Goal: Information Seeking & Learning: Learn about a topic

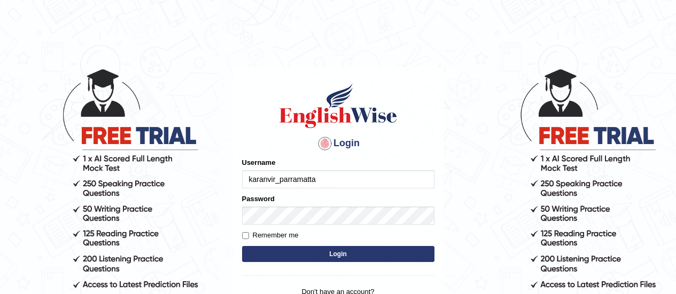
click at [332, 248] on button "Login" at bounding box center [338, 254] width 192 height 16
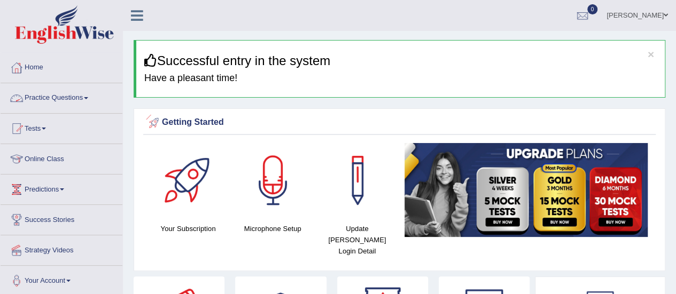
click at [83, 95] on link "Practice Questions" at bounding box center [62, 96] width 122 height 27
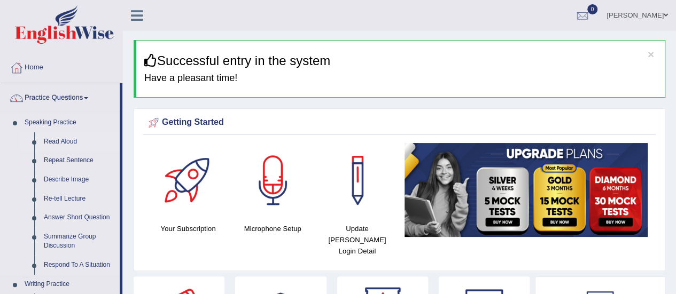
click at [59, 139] on link "Read Aloud" at bounding box center [79, 141] width 81 height 19
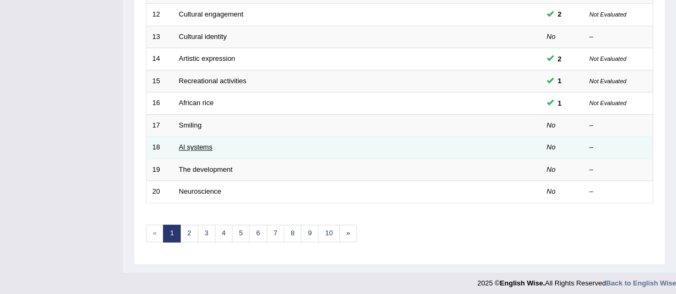
click at [185, 145] on link "Al systems" at bounding box center [196, 147] width 34 height 8
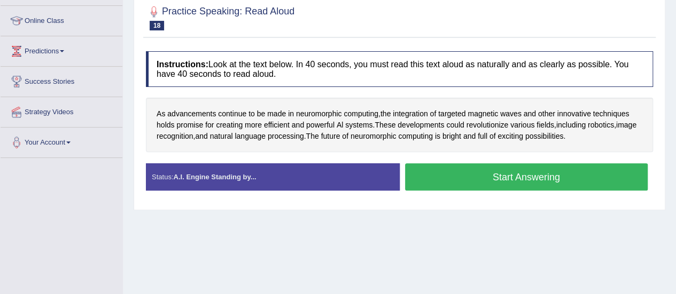
scroll to position [139, 0]
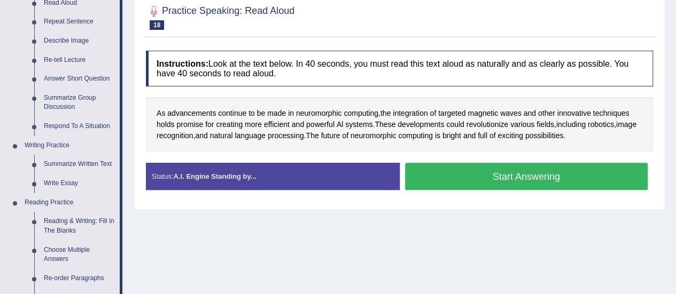
scroll to position [0, 0]
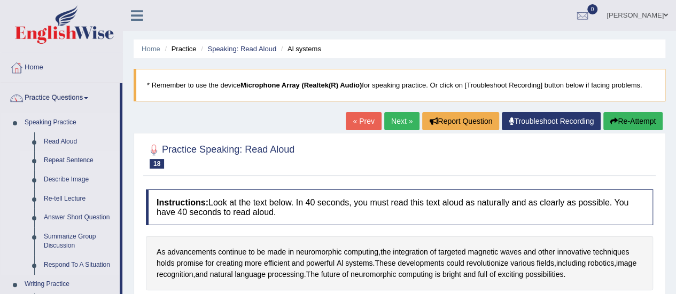
click at [61, 158] on link "Repeat Sentence" at bounding box center [79, 160] width 81 height 19
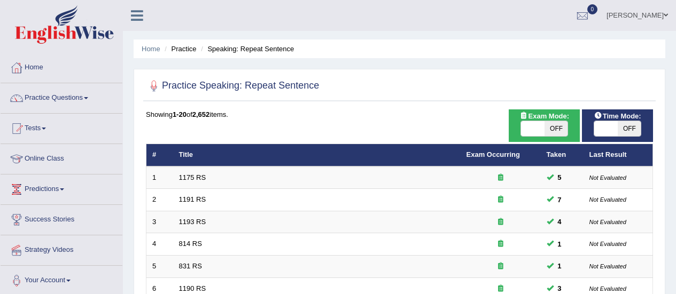
scroll to position [408, 0]
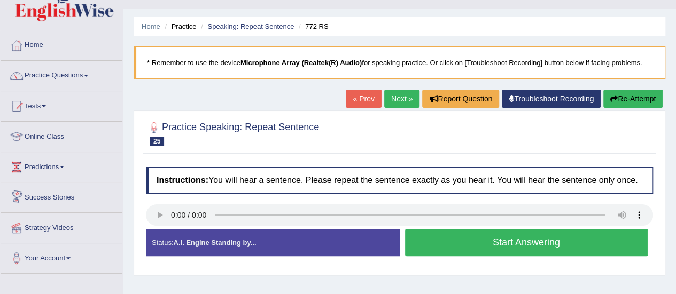
scroll to position [68, 0]
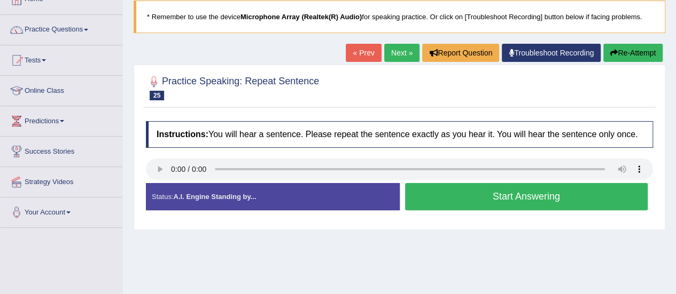
click at [481, 197] on button "Start Answering" at bounding box center [526, 196] width 243 height 27
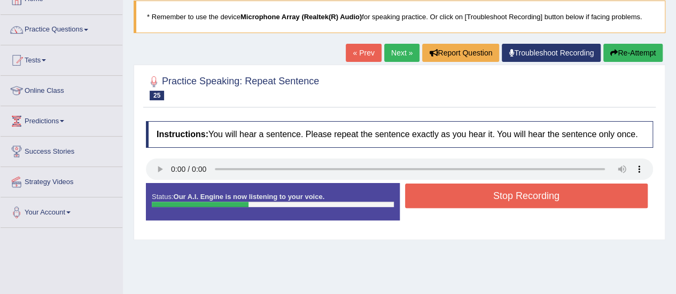
click at [481, 197] on button "Stop Recording" at bounding box center [526, 196] width 243 height 25
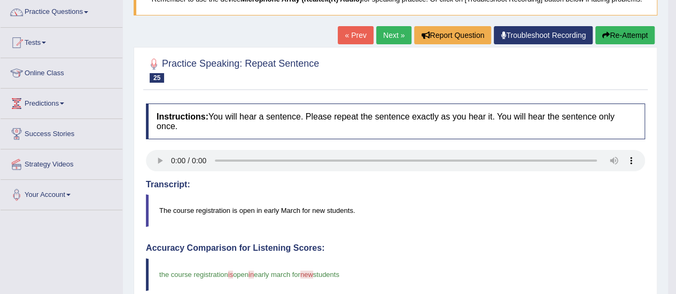
scroll to position [59, 0]
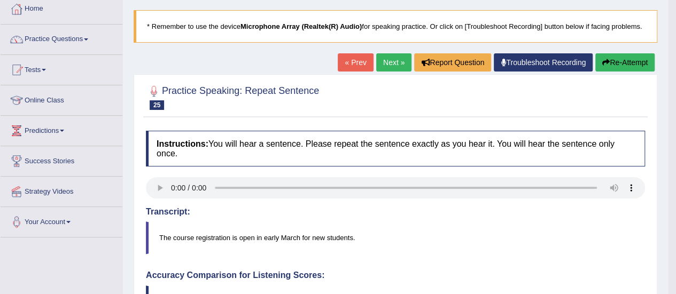
click at [395, 69] on link "Next »" at bounding box center [393, 62] width 35 height 18
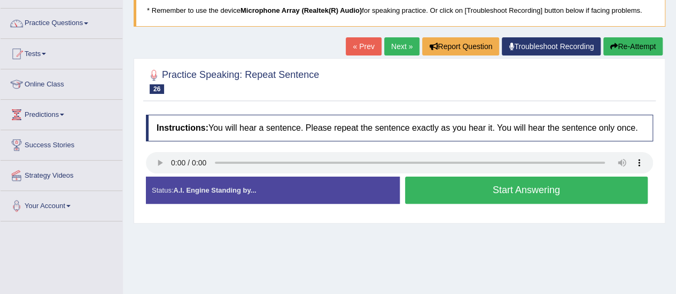
click at [439, 187] on button "Start Answering" at bounding box center [526, 190] width 243 height 27
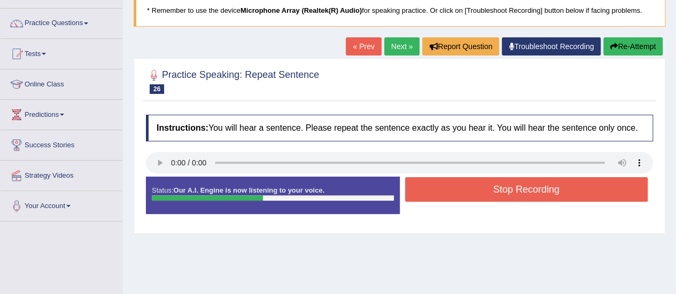
click at [439, 187] on button "Stop Recording" at bounding box center [526, 189] width 243 height 25
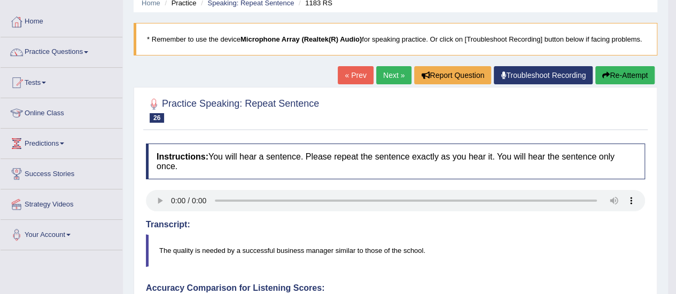
scroll to position [43, 0]
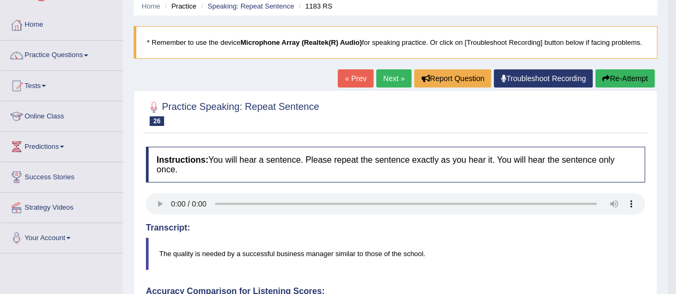
click at [388, 70] on link "Next »" at bounding box center [393, 78] width 35 height 18
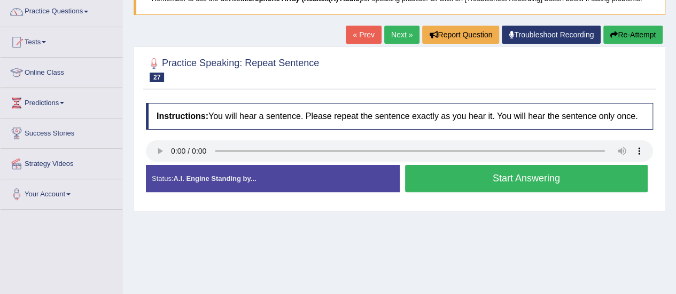
click at [445, 175] on button "Start Answering" at bounding box center [526, 178] width 243 height 27
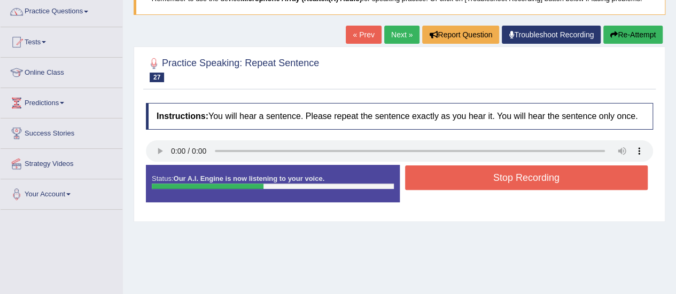
click at [445, 175] on button "Stop Recording" at bounding box center [526, 178] width 243 height 25
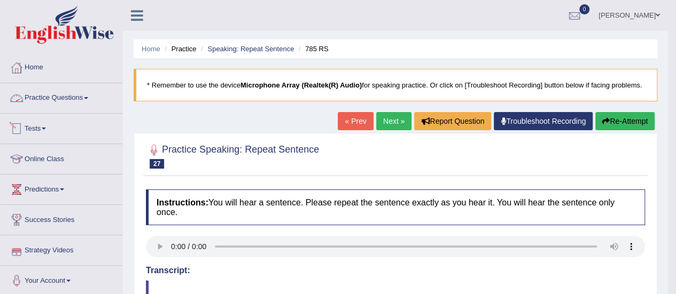
click at [88, 98] on span at bounding box center [86, 98] width 4 height 2
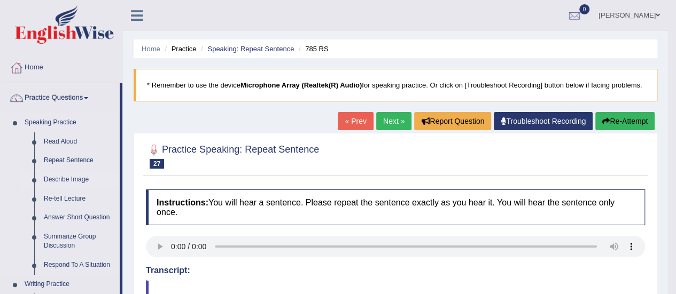
click at [71, 180] on link "Describe Image" at bounding box center [79, 179] width 81 height 19
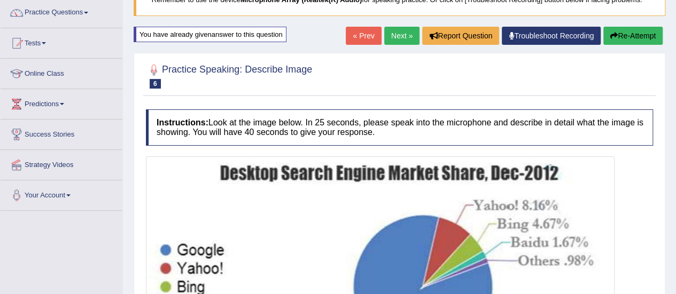
scroll to position [71, 0]
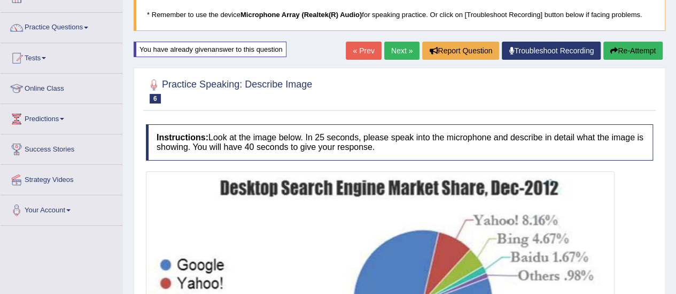
click at [409, 55] on link "Next »" at bounding box center [401, 51] width 35 height 18
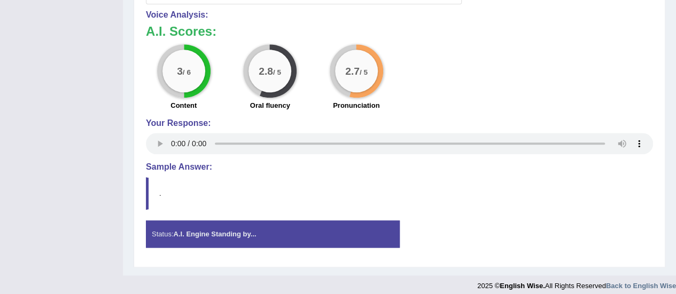
scroll to position [85, 0]
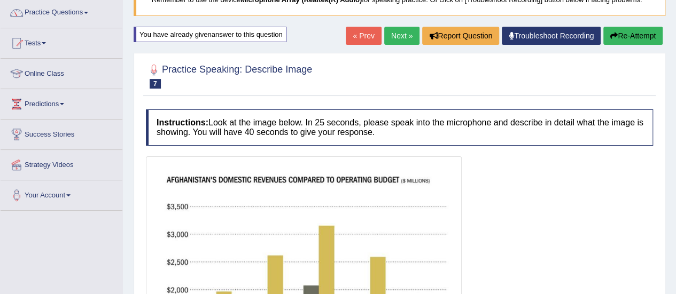
click at [400, 34] on link "Next »" at bounding box center [401, 36] width 35 height 18
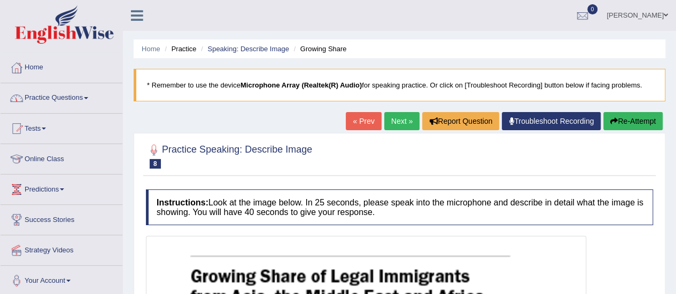
click at [347, 121] on link "« Prev" at bounding box center [363, 121] width 35 height 18
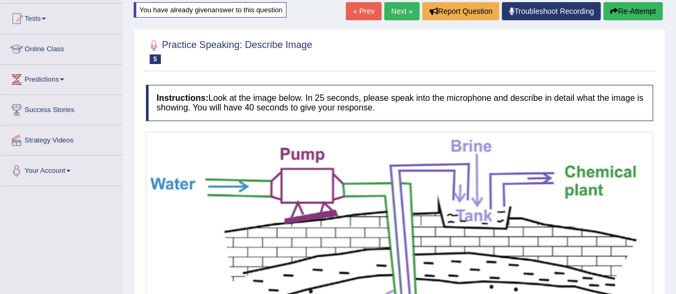
scroll to position [43, 0]
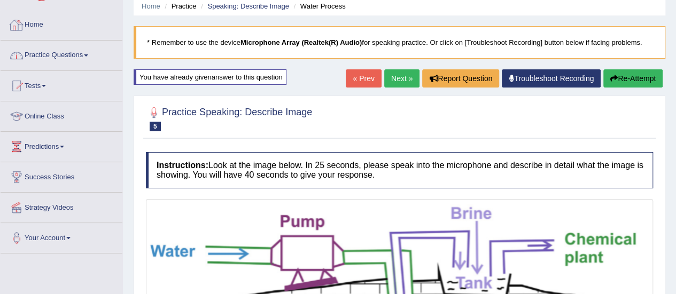
click at [87, 56] on link "Practice Questions" at bounding box center [62, 54] width 122 height 27
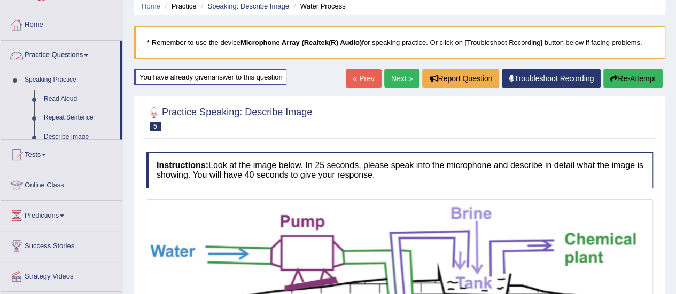
scroll to position [36, 0]
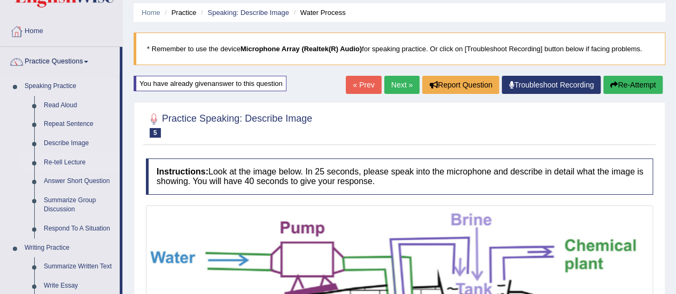
click at [67, 165] on link "Re-tell Lecture" at bounding box center [79, 162] width 81 height 19
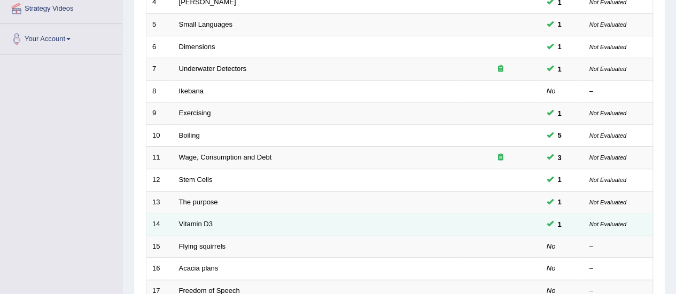
click at [197, 214] on td "Vitamin D3" at bounding box center [316, 225] width 287 height 22
click at [198, 220] on link "Vitamin D3" at bounding box center [196, 224] width 34 height 8
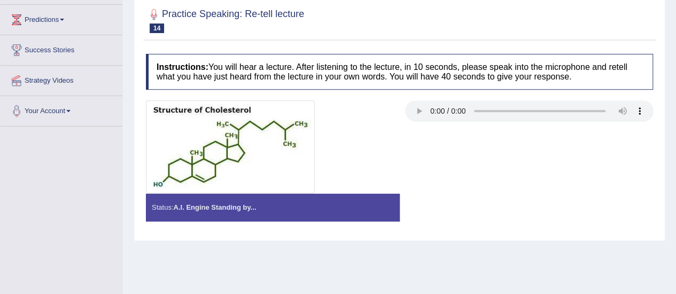
scroll to position [64, 0]
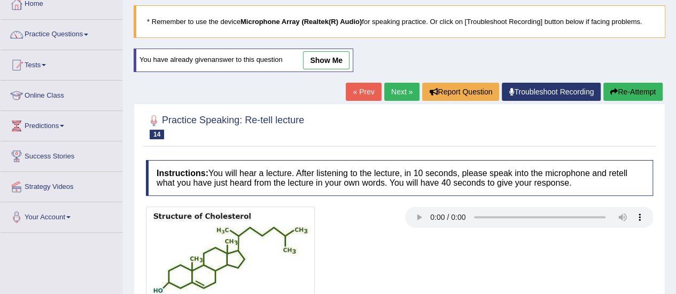
click at [327, 58] on link "show me" at bounding box center [326, 60] width 46 height 18
click at [327, 58] on div "Home Practice Speaking: Re-tell lecture Vitamin D3 * Remember to use the device…" at bounding box center [399, 203] width 553 height 534
click at [316, 106] on div "Home Practice Speaking: Re-tell lecture Vitamin D3 * Remember to use the device…" at bounding box center [399, 203] width 553 height 534
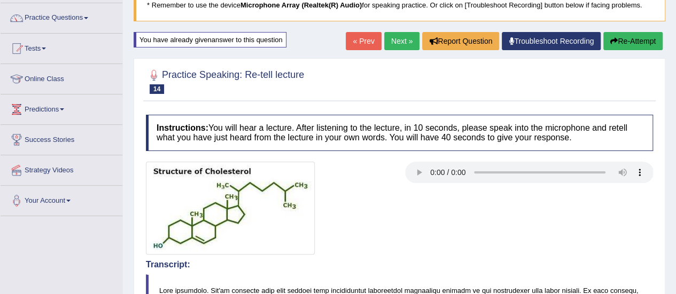
scroll to position [80, 0]
click at [360, 45] on link "« Prev" at bounding box center [363, 42] width 35 height 18
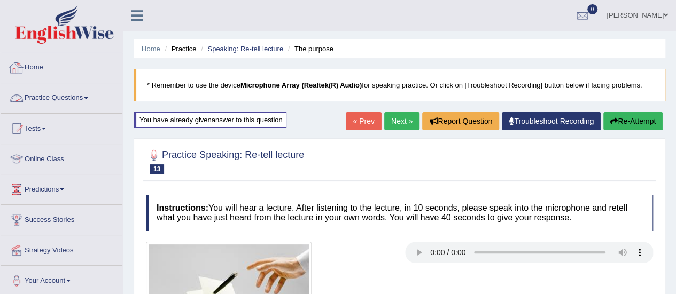
click at [79, 107] on link "Practice Questions" at bounding box center [62, 96] width 122 height 27
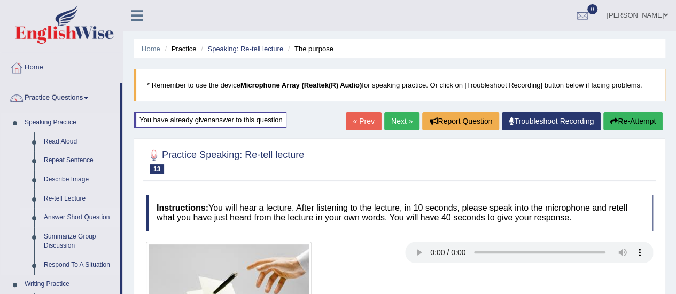
click at [77, 216] on link "Answer Short Question" at bounding box center [79, 217] width 81 height 19
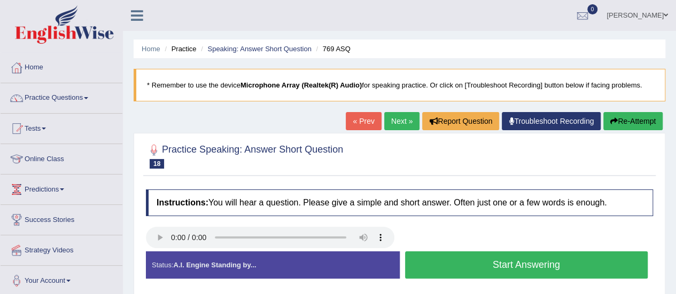
click at [474, 261] on button "Start Answering" at bounding box center [526, 265] width 243 height 27
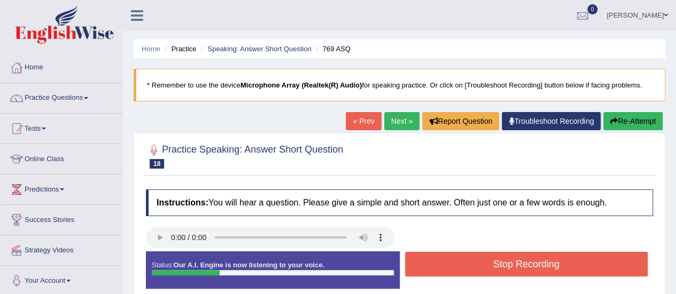
click at [474, 261] on button "Stop Recording" at bounding box center [526, 264] width 243 height 25
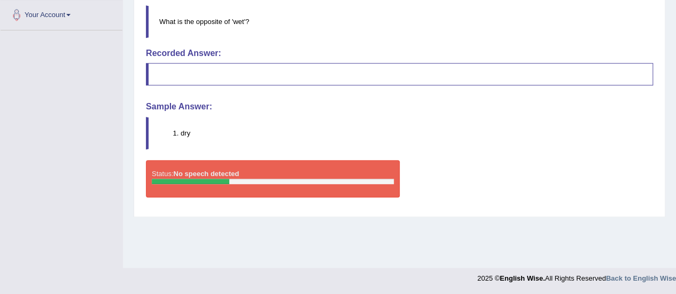
scroll to position [105, 0]
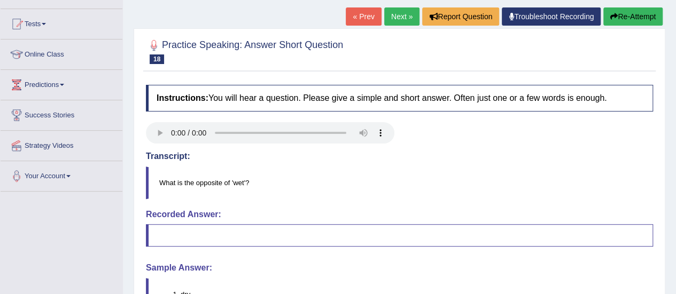
click at [388, 15] on link "Next »" at bounding box center [401, 16] width 35 height 18
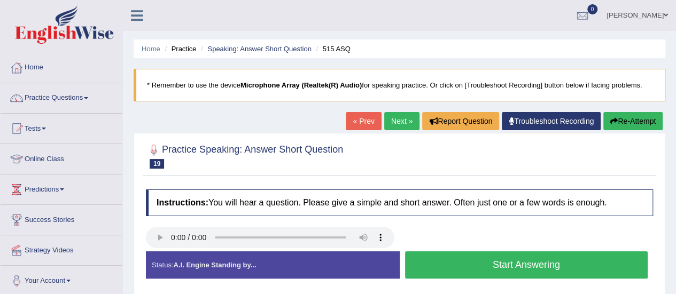
click at [500, 263] on button "Start Answering" at bounding box center [526, 265] width 243 height 27
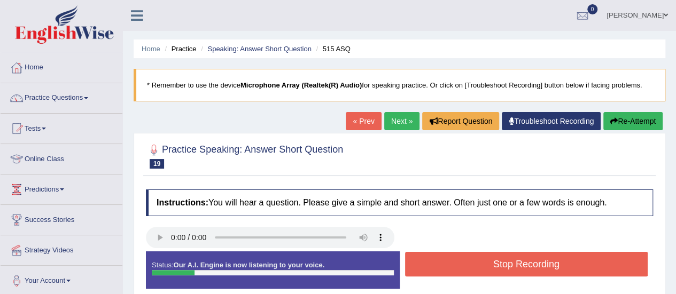
click at [500, 263] on button "Stop Recording" at bounding box center [526, 264] width 243 height 25
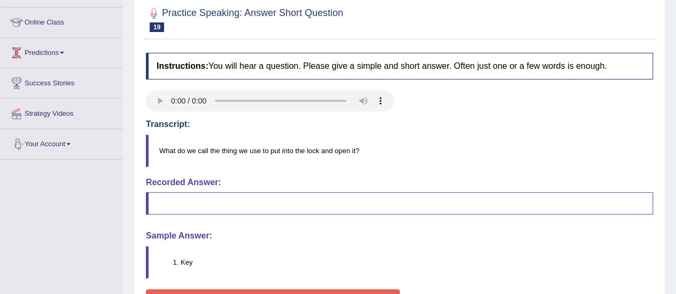
scroll to position [43, 0]
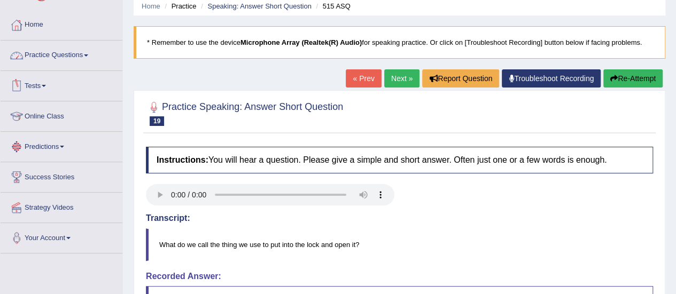
click at [59, 57] on link "Practice Questions" at bounding box center [62, 54] width 122 height 27
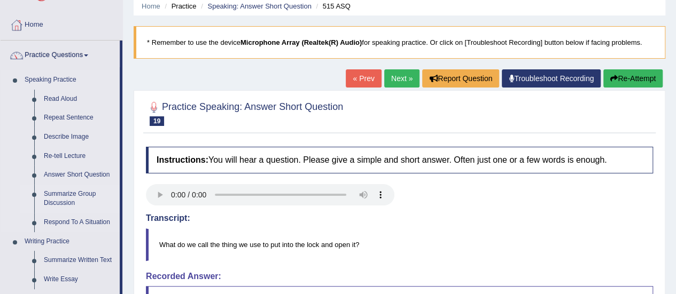
click at [63, 201] on link "Summarize Group Discussion" at bounding box center [79, 199] width 81 height 28
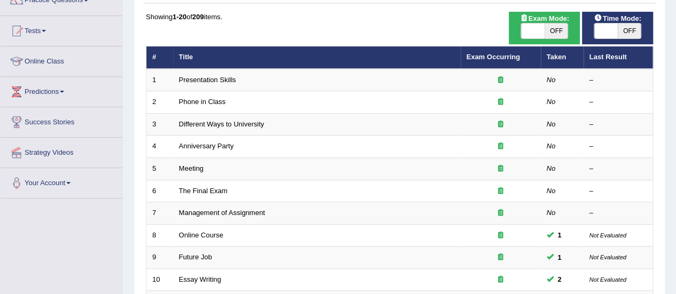
scroll to position [100, 0]
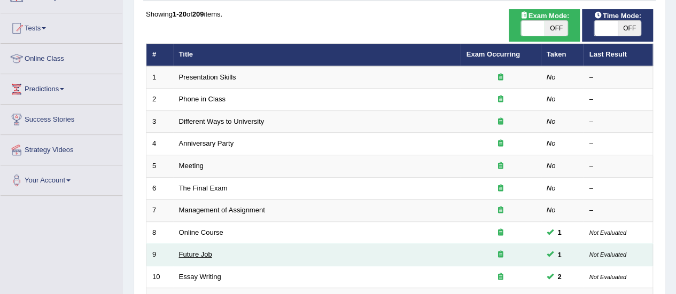
click at [201, 250] on link "Future Job" at bounding box center [195, 254] width 33 height 8
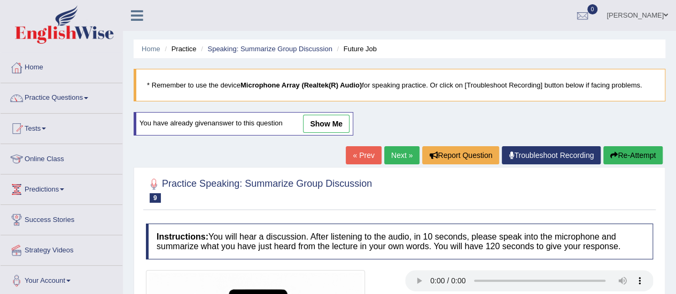
click at [328, 119] on link "show me" at bounding box center [326, 124] width 46 height 18
click at [328, 121] on div "Home Practice Speaking: Summarize Group Discussion Future Job * Remember to use…" at bounding box center [399, 272] width 553 height 545
click at [339, 121] on div "Home Practice Speaking: Summarize Group Discussion Future Job * Remember to use…" at bounding box center [399, 272] width 553 height 545
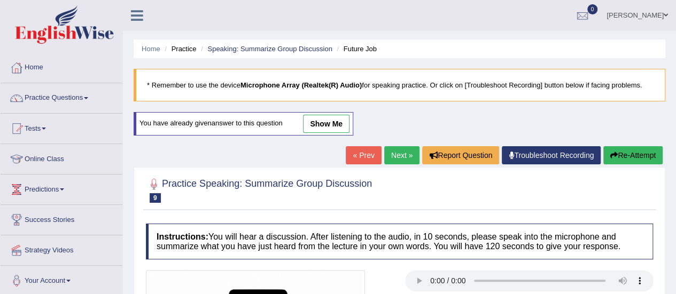
click at [339, 121] on div "Home Practice Speaking: Summarize Group Discussion Future Job * Remember to use…" at bounding box center [399, 272] width 553 height 545
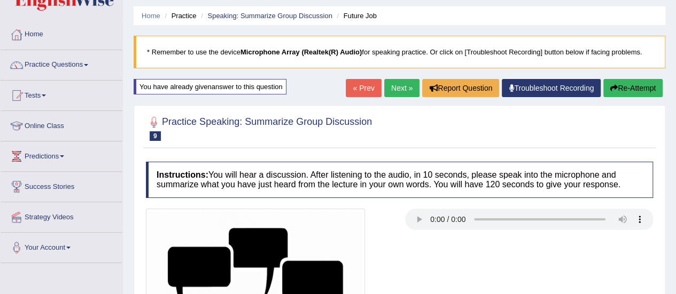
scroll to position [33, 0]
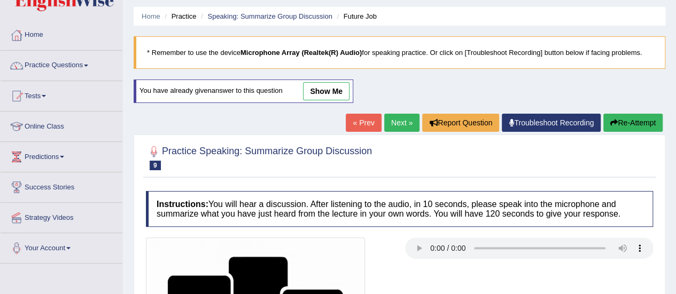
click at [324, 214] on h4 "Instructions: You will hear a discussion. After listening to the audio, in 10 s…" at bounding box center [399, 209] width 507 height 36
click at [67, 58] on link "Practice Questions" at bounding box center [62, 64] width 122 height 27
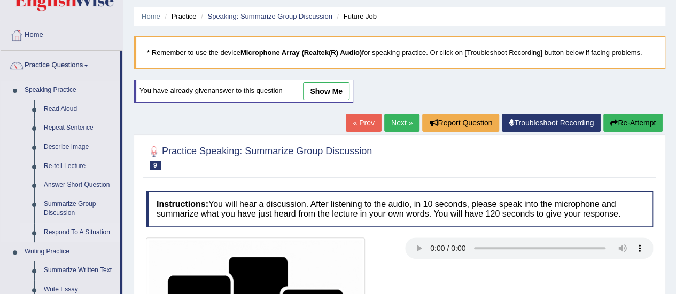
click at [77, 233] on link "Respond To A Situation" at bounding box center [79, 232] width 81 height 19
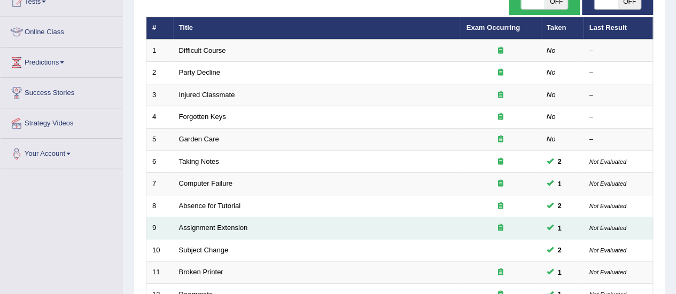
scroll to position [129, 0]
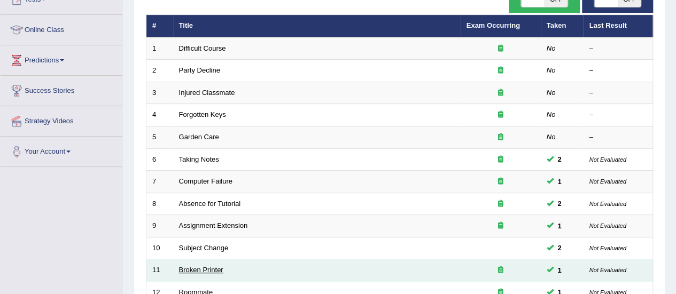
click at [201, 270] on link "Broken Printer" at bounding box center [201, 270] width 44 height 8
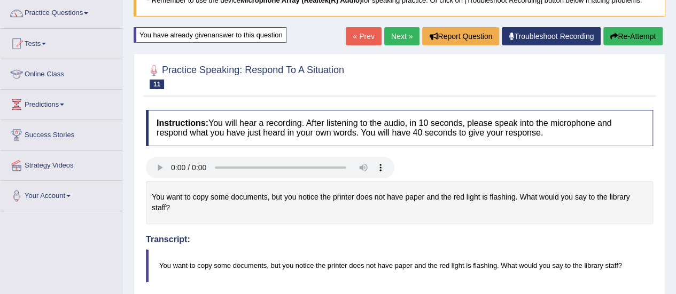
scroll to position [74, 0]
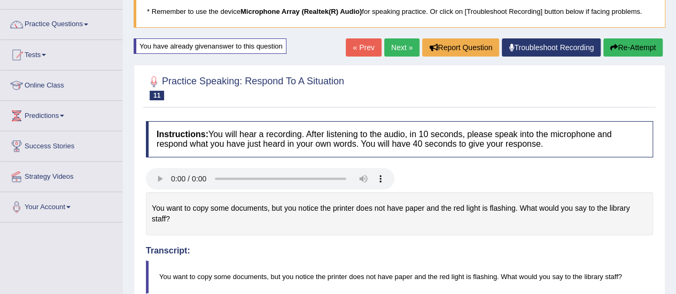
click at [357, 52] on link "« Prev" at bounding box center [363, 47] width 35 height 18
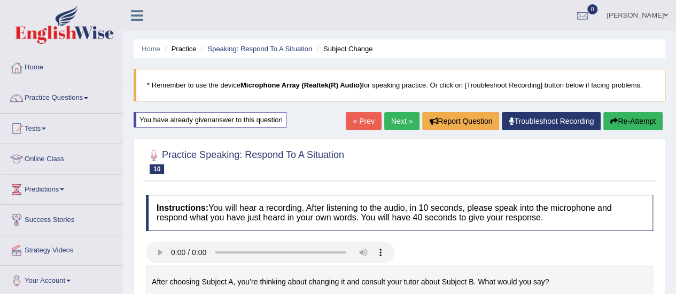
click at [361, 122] on link "« Prev" at bounding box center [363, 121] width 35 height 18
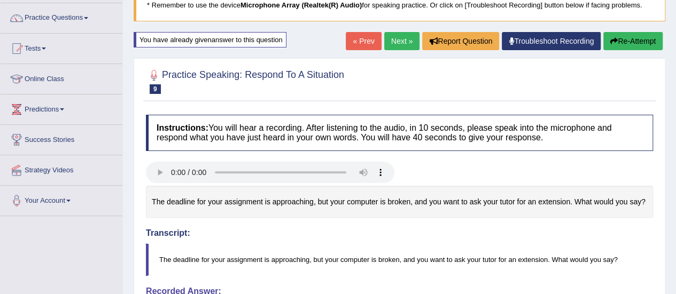
scroll to position [80, 0]
click at [355, 34] on link "« Prev" at bounding box center [363, 41] width 35 height 18
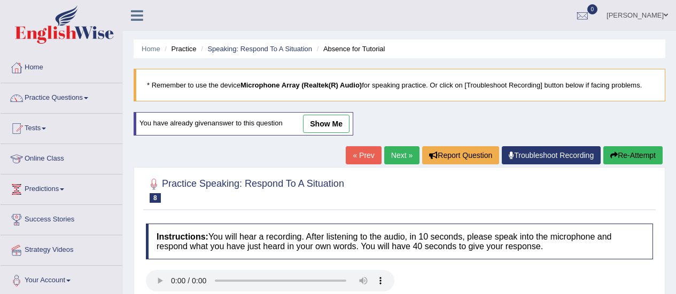
click at [338, 115] on link "show me" at bounding box center [326, 124] width 46 height 18
click at [318, 4] on div "Home Practice Speaking: Respond To A Situation Absence for Tutorial * Remember …" at bounding box center [399, 267] width 553 height 534
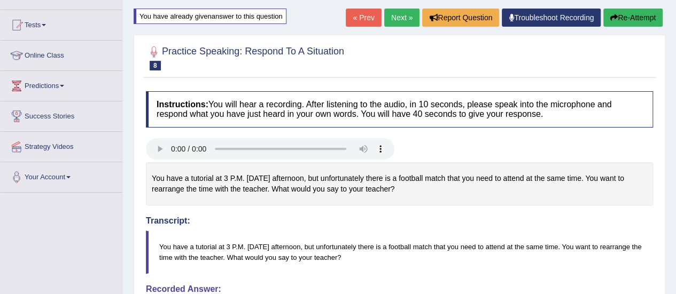
scroll to position [90, 0]
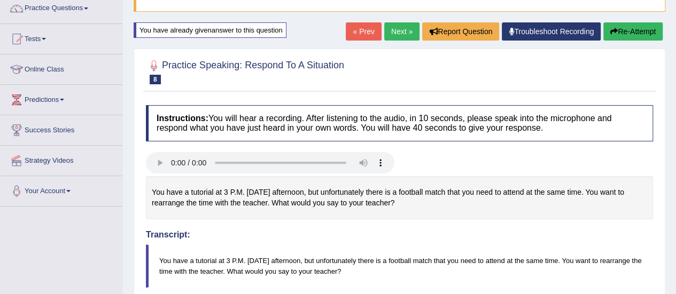
click at [349, 21] on div "Home Practice Speaking: Respond To A Situation Absence for Tutorial * Remember …" at bounding box center [399, 284] width 553 height 748
click at [365, 34] on link "« Prev" at bounding box center [363, 31] width 35 height 18
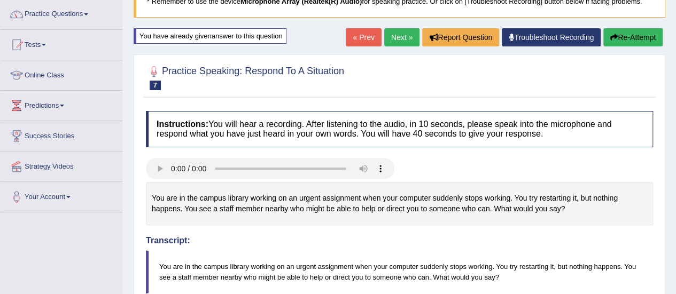
click at [355, 39] on link "« Prev" at bounding box center [363, 37] width 35 height 18
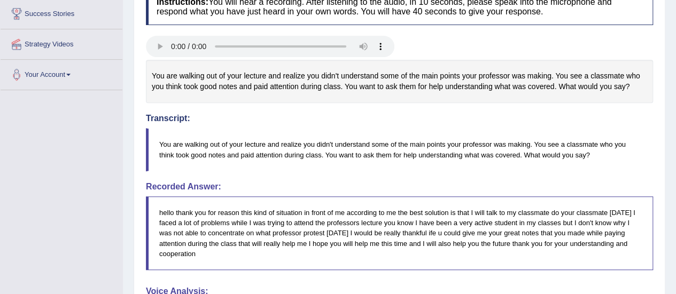
scroll to position [207, 0]
click at [378, 176] on div "Instructions: You will hear a recording. After listening to the audio, in 10 se…" at bounding box center [399, 260] width 512 height 555
drag, startPoint x: 378, startPoint y: 176, endPoint x: 402, endPoint y: 202, distance: 35.6
click at [402, 202] on div "Instructions: You will hear a recording. After listening to the audio, in 10 se…" at bounding box center [399, 260] width 512 height 555
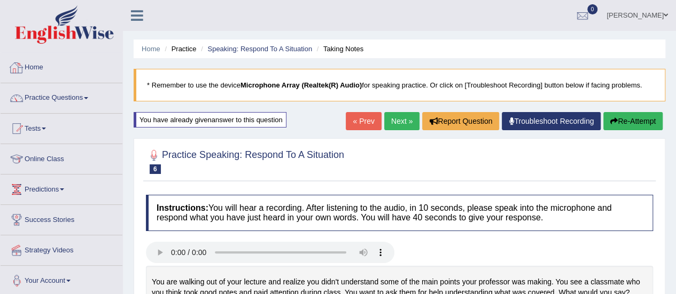
click at [36, 64] on link "Home" at bounding box center [62, 66] width 122 height 27
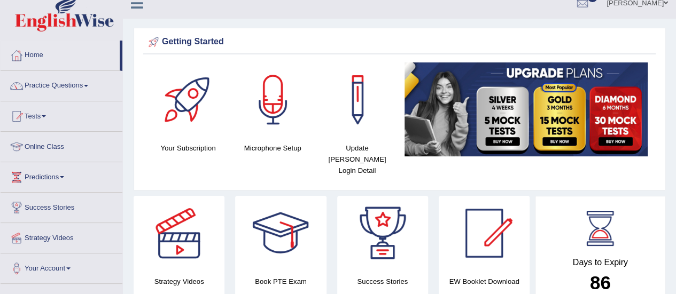
click at [69, 78] on link "Practice Questions" at bounding box center [62, 84] width 122 height 27
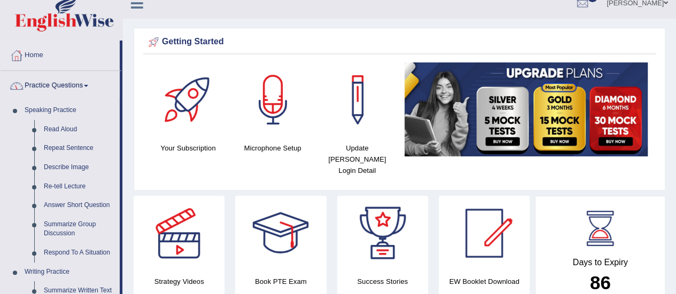
click at [69, 78] on link "Practice Questions" at bounding box center [60, 84] width 119 height 27
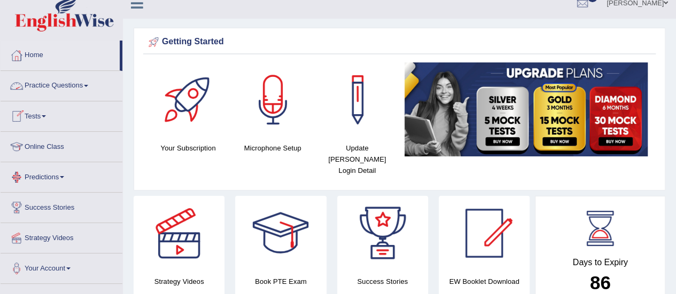
click at [73, 86] on link "Practice Questions" at bounding box center [62, 84] width 122 height 27
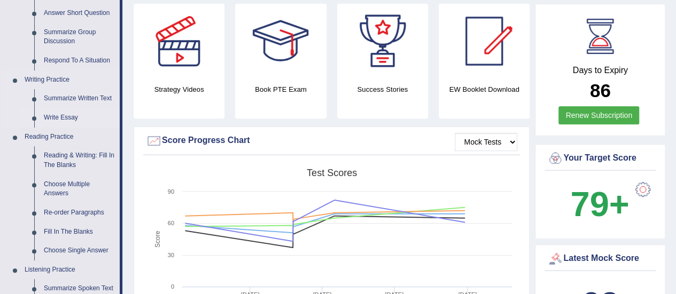
scroll to position [205, 0]
click at [68, 98] on link "Summarize Written Text" at bounding box center [79, 98] width 81 height 19
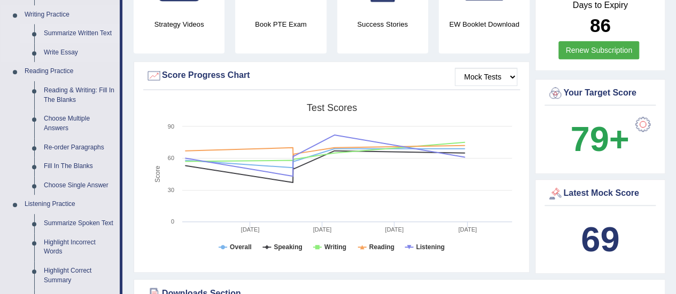
scroll to position [772, 0]
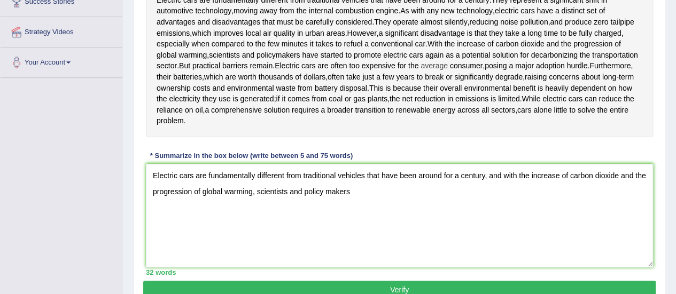
scroll to position [231, 0]
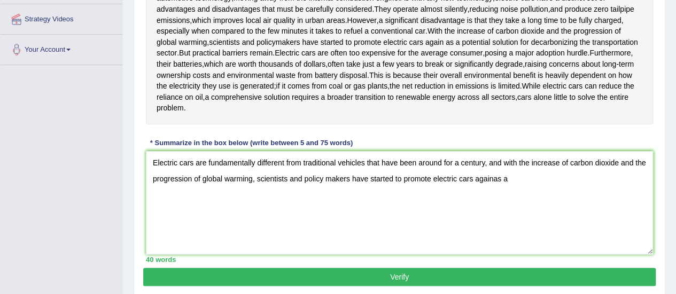
click at [496, 181] on textarea "Electric cars are fundamentally different from traditional vehicles that have b…" at bounding box center [399, 203] width 507 height 104
click at [510, 180] on textarea "Electric cars are fundamentally different from traditional vehicles that have b…" at bounding box center [399, 203] width 507 height 104
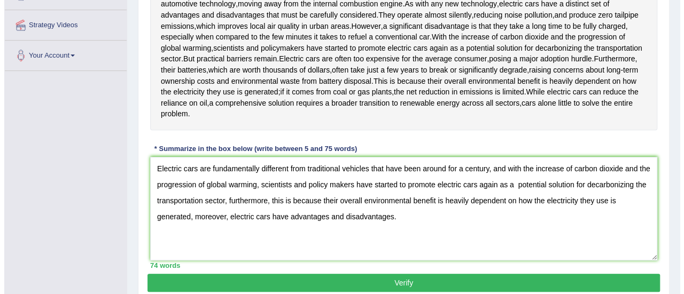
scroll to position [225, 0]
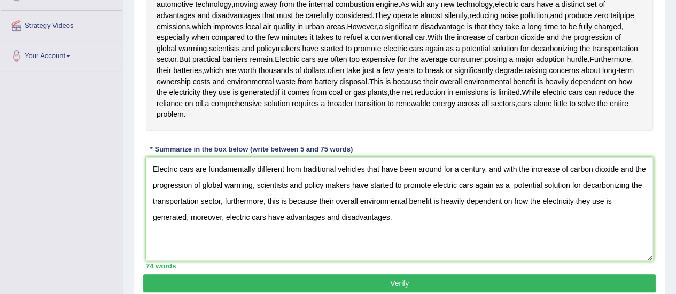
type textarea "Electric cars are fundamentally different from traditional vehicles that have b…"
click at [405, 276] on button "Verify" at bounding box center [399, 284] width 512 height 18
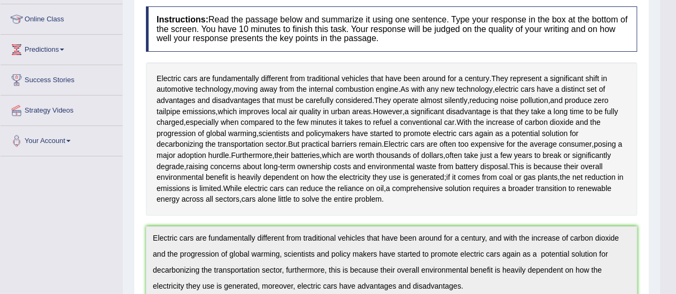
scroll to position [112, 0]
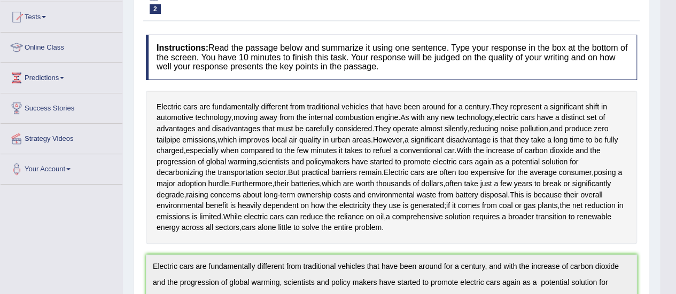
click at [253, 56] on h4 "Instructions: Read the passage below and summarize it using one sentence. Type …" at bounding box center [391, 57] width 491 height 45
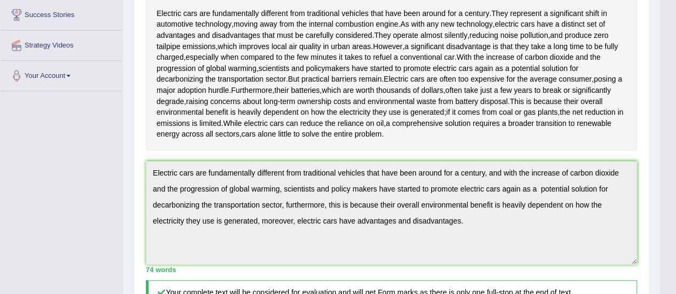
scroll to position [0, 0]
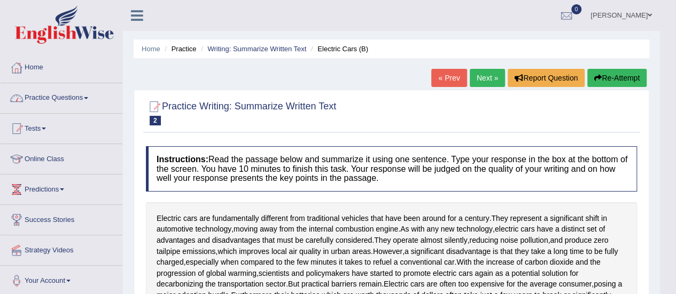
click at [77, 101] on link "Practice Questions" at bounding box center [62, 96] width 122 height 27
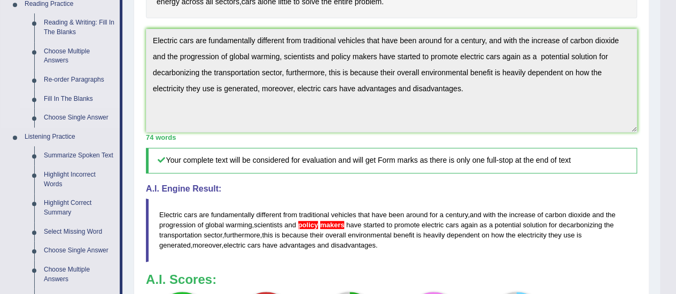
scroll to position [268, 0]
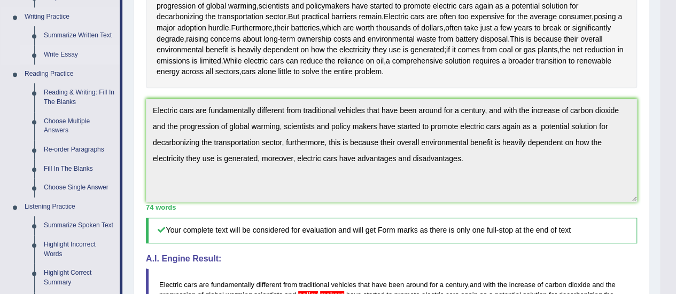
click at [57, 52] on link "Write Essay" at bounding box center [79, 54] width 81 height 19
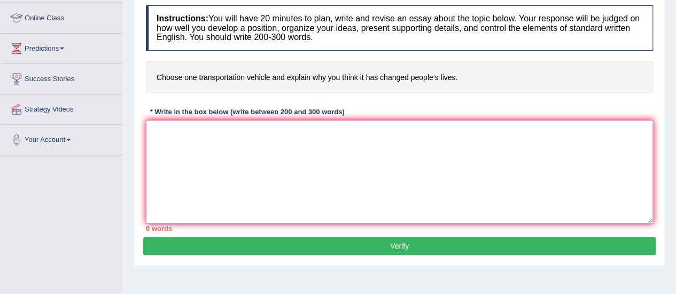
click at [187, 138] on textarea at bounding box center [399, 172] width 507 height 104
paste textarea "ESSAY TEMPLATE The increasing influence of (essay topic) on our lives has ignit…"
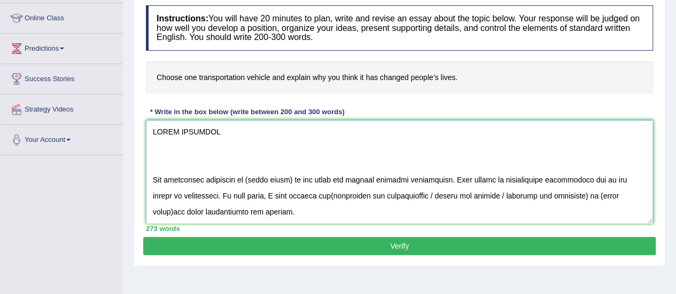
scroll to position [281, 0]
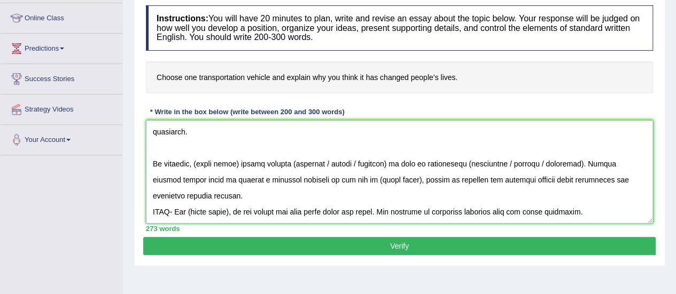
click at [621, 205] on textarea at bounding box center [399, 172] width 507 height 104
drag, startPoint x: 621, startPoint y: 205, endPoint x: 142, endPoint y: 205, distance: 478.5
click at [142, 205] on div "Practice Writing: Write Essay 34 Choice of Transportation Instructions: You wil…" at bounding box center [399, 108] width 531 height 318
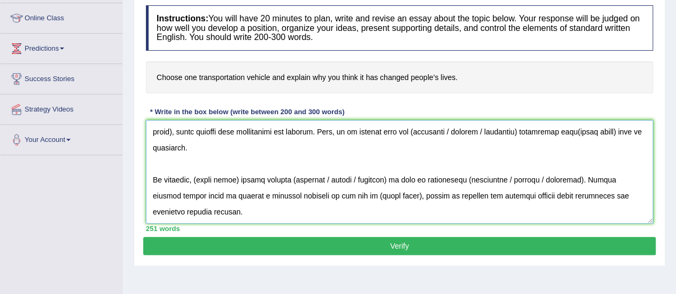
scroll to position [0, 0]
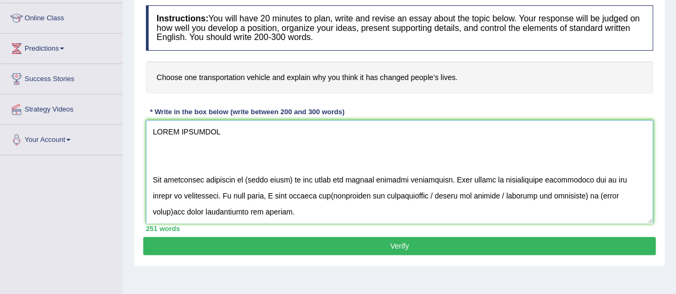
click at [150, 192] on textarea at bounding box center [399, 172] width 507 height 104
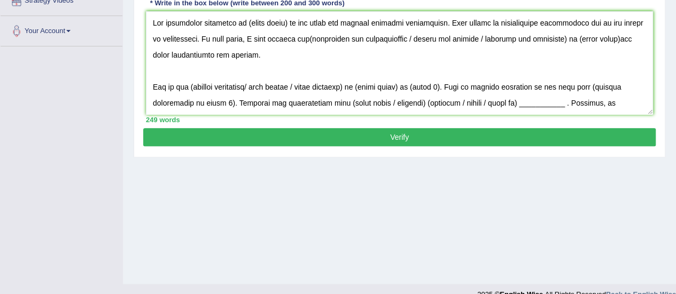
scroll to position [163, 0]
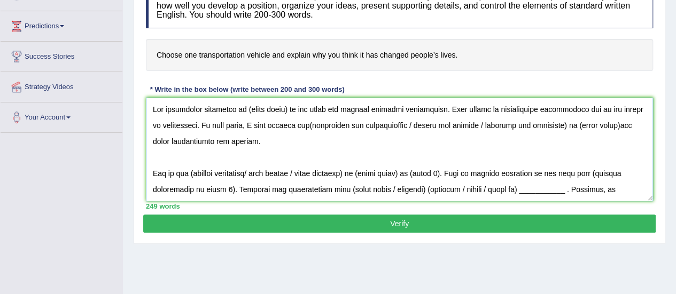
click at [287, 106] on textarea at bounding box center [399, 150] width 507 height 104
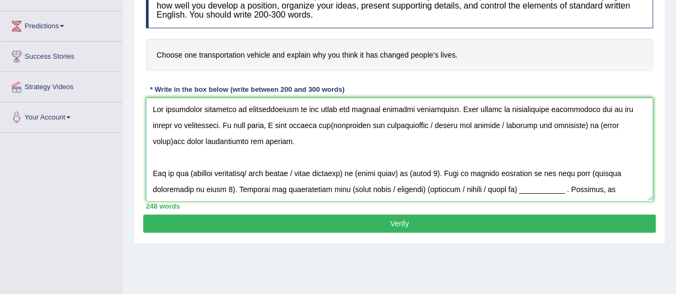
click at [297, 127] on textarea at bounding box center [399, 150] width 507 height 104
drag, startPoint x: 397, startPoint y: 123, endPoint x: 606, endPoint y: 128, distance: 208.9
click at [606, 128] on textarea at bounding box center [399, 150] width 507 height 104
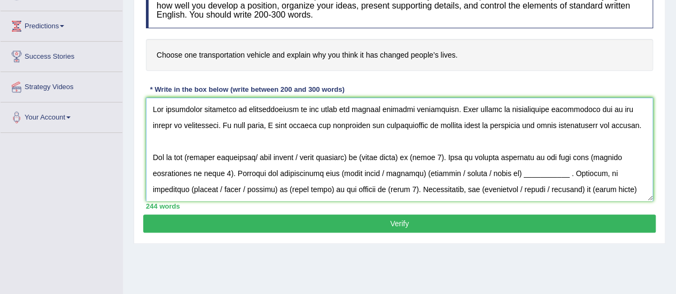
click at [513, 174] on textarea at bounding box center [399, 150] width 507 height 104
click at [400, 139] on textarea at bounding box center [399, 150] width 507 height 104
click at [334, 122] on textarea at bounding box center [399, 150] width 507 height 104
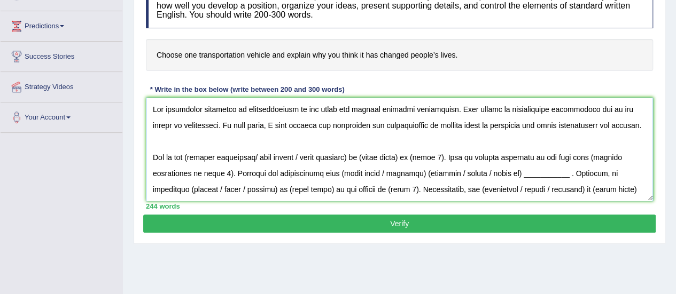
click at [312, 164] on textarea at bounding box center [399, 150] width 507 height 104
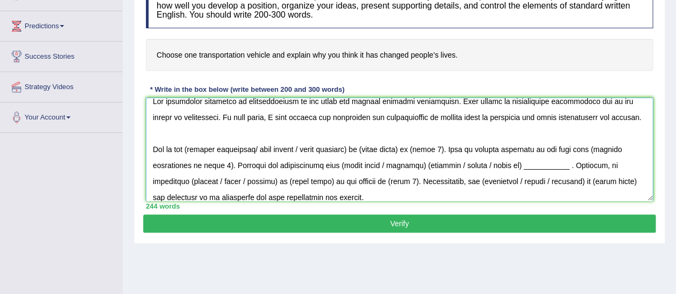
scroll to position [20, 0]
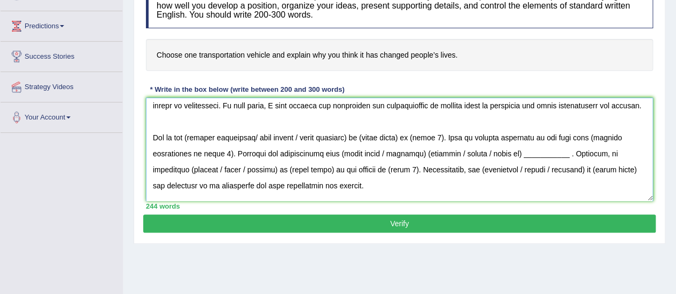
click at [191, 138] on textarea at bounding box center [399, 150] width 507 height 104
drag, startPoint x: 452, startPoint y: 137, endPoint x: 255, endPoint y: 135, distance: 196.6
click at [255, 135] on textarea at bounding box center [399, 150] width 507 height 104
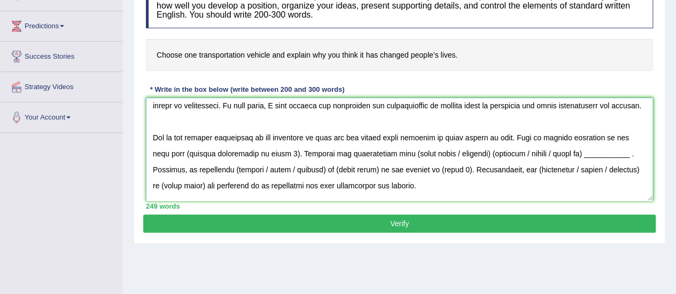
click at [250, 156] on textarea at bounding box center [399, 150] width 507 height 104
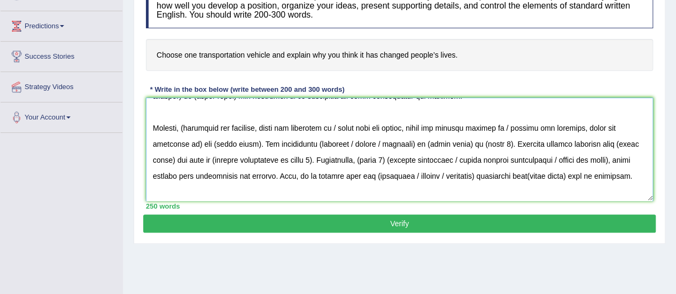
scroll to position [0, 0]
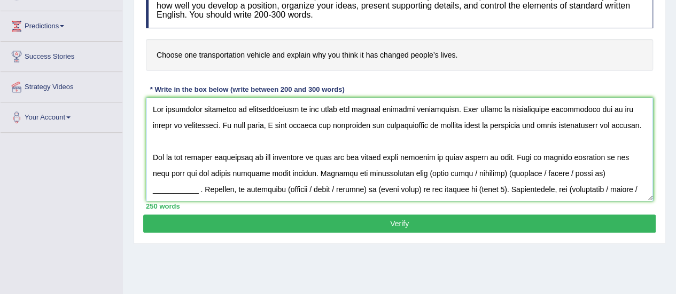
click at [469, 174] on textarea at bounding box center [399, 150] width 507 height 104
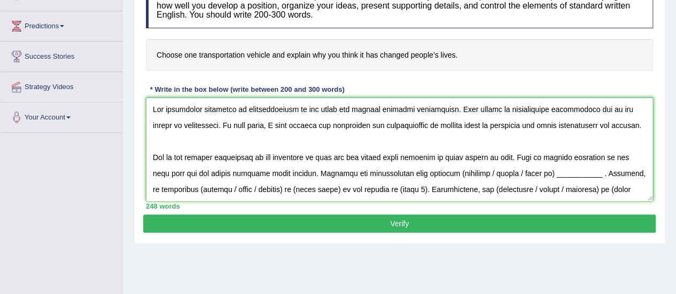
click at [420, 171] on textarea at bounding box center [399, 150] width 507 height 104
drag, startPoint x: 563, startPoint y: 174, endPoint x: 450, endPoint y: 173, distance: 113.8
click at [450, 173] on textarea at bounding box center [399, 150] width 507 height 104
click at [189, 187] on textarea at bounding box center [399, 150] width 507 height 104
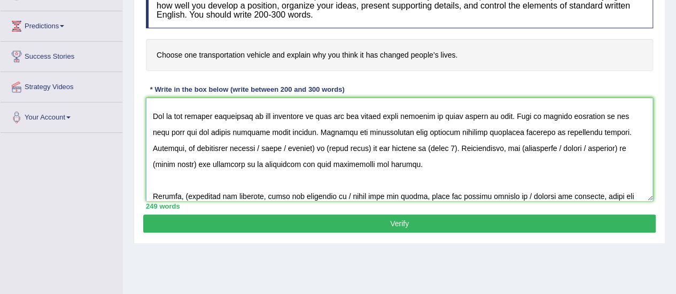
scroll to position [47, 0]
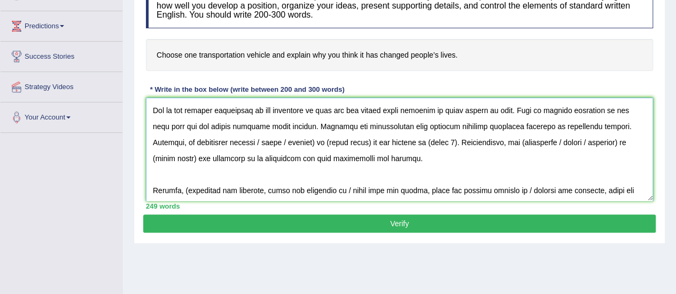
drag, startPoint x: 323, startPoint y: 186, endPoint x: 217, endPoint y: 152, distance: 111.1
click at [217, 152] on textarea at bounding box center [399, 150] width 507 height 104
click at [248, 134] on textarea at bounding box center [399, 150] width 507 height 104
click at [324, 144] on textarea at bounding box center [399, 150] width 507 height 104
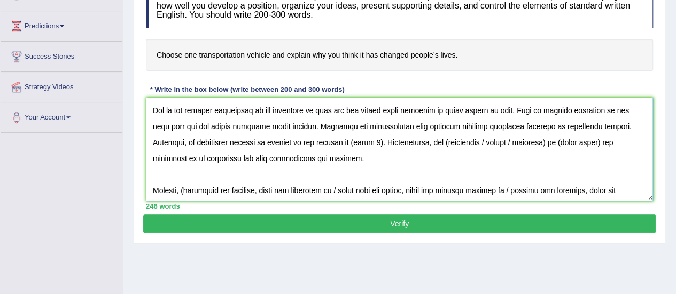
click at [317, 143] on textarea at bounding box center [399, 150] width 507 height 104
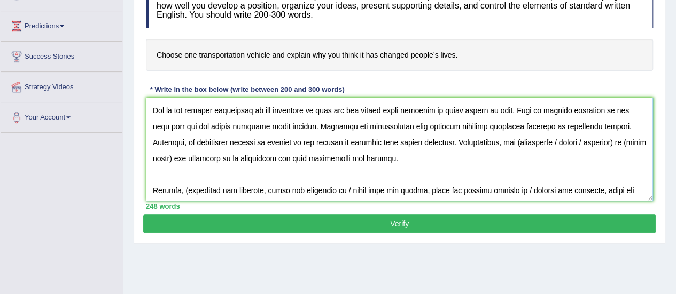
click at [459, 145] on textarea at bounding box center [399, 150] width 507 height 104
drag, startPoint x: 618, startPoint y: 142, endPoint x: 500, endPoint y: 141, distance: 118.6
click at [500, 141] on textarea at bounding box center [399, 150] width 507 height 104
click at [348, 138] on textarea at bounding box center [399, 150] width 507 height 104
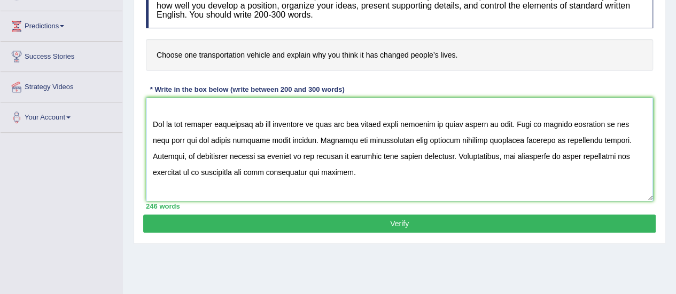
scroll to position [33, 0]
click at [244, 159] on textarea at bounding box center [399, 150] width 507 height 104
drag, startPoint x: 244, startPoint y: 159, endPoint x: 253, endPoint y: 156, distance: 9.5
click at [253, 156] on textarea at bounding box center [399, 150] width 507 height 104
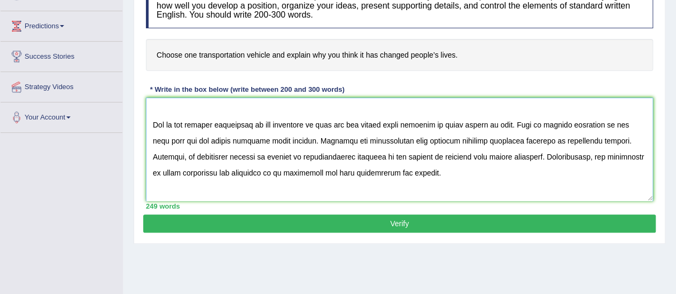
click at [333, 161] on textarea at bounding box center [399, 150] width 507 height 104
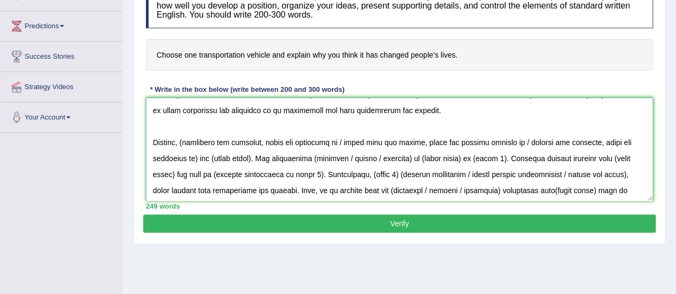
scroll to position [103, 0]
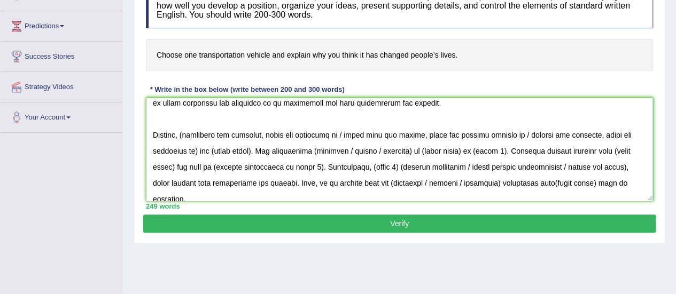
click at [257, 161] on textarea at bounding box center [399, 150] width 507 height 104
click at [187, 134] on textarea at bounding box center [399, 150] width 507 height 104
click at [194, 154] on textarea at bounding box center [399, 150] width 507 height 104
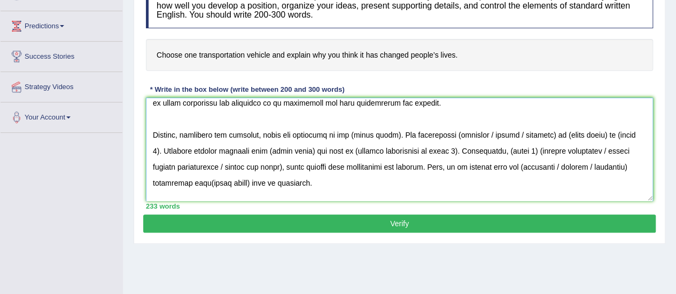
click at [395, 137] on textarea at bounding box center [399, 150] width 507 height 104
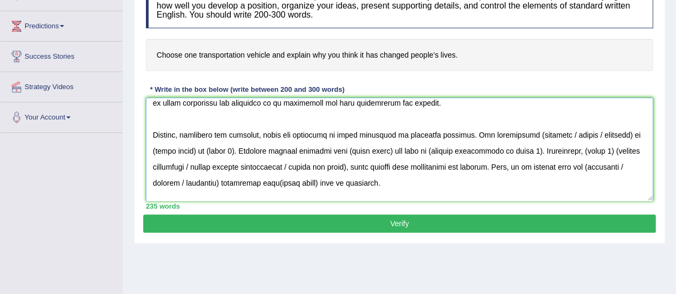
click at [521, 136] on textarea at bounding box center [399, 150] width 507 height 104
click at [155, 150] on textarea at bounding box center [399, 150] width 507 height 104
click at [199, 155] on textarea at bounding box center [399, 150] width 507 height 104
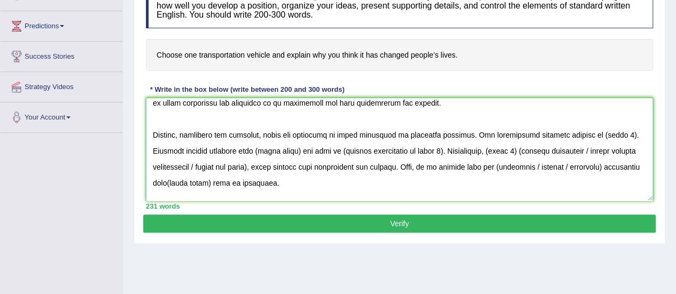
click at [613, 135] on textarea at bounding box center [399, 150] width 507 height 104
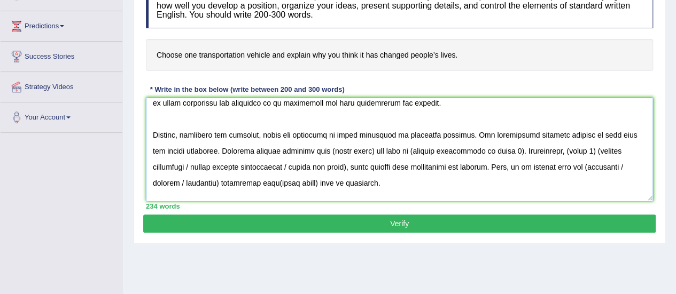
click at [358, 151] on textarea at bounding box center [399, 150] width 507 height 104
drag, startPoint x: 512, startPoint y: 149, endPoint x: 412, endPoint y: 148, distance: 100.4
click at [412, 148] on textarea at bounding box center [399, 150] width 507 height 104
click at [421, 148] on textarea at bounding box center [399, 150] width 507 height 104
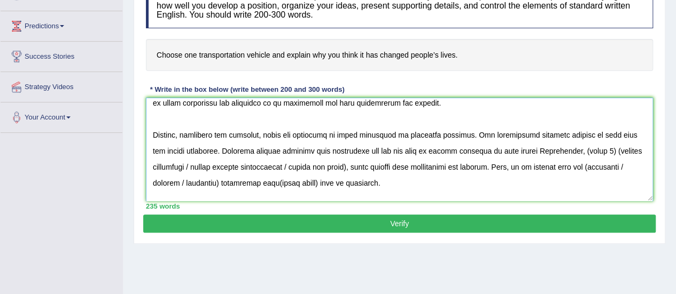
click at [516, 151] on textarea at bounding box center [399, 150] width 507 height 104
drag, startPoint x: 594, startPoint y: 148, endPoint x: 566, endPoint y: 152, distance: 28.6
click at [566, 152] on textarea at bounding box center [399, 150] width 507 height 104
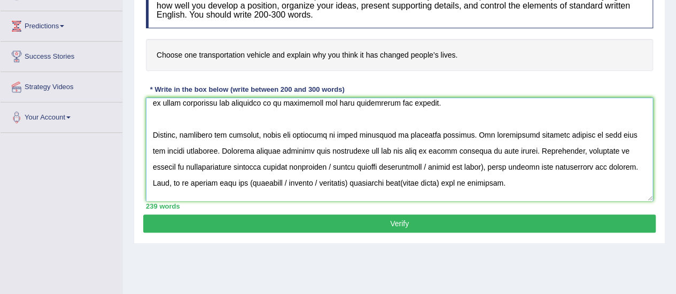
click at [455, 167] on textarea at bounding box center [399, 150] width 507 height 104
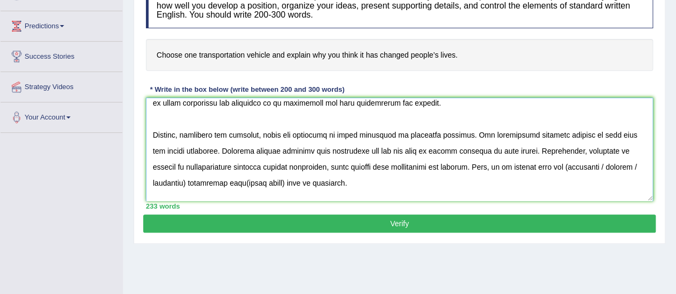
click at [528, 166] on textarea at bounding box center [399, 150] width 507 height 104
click at [246, 183] on textarea at bounding box center [399, 150] width 507 height 104
click at [628, 165] on textarea at bounding box center [399, 150] width 507 height 104
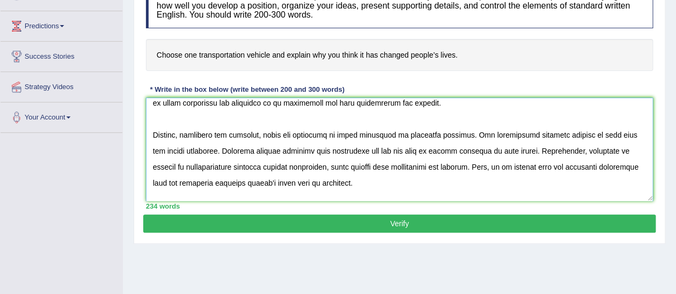
click at [524, 122] on textarea at bounding box center [399, 150] width 507 height 104
click at [550, 133] on textarea at bounding box center [399, 150] width 507 height 104
click at [447, 163] on textarea at bounding box center [399, 150] width 507 height 104
click at [255, 169] on textarea at bounding box center [399, 150] width 507 height 104
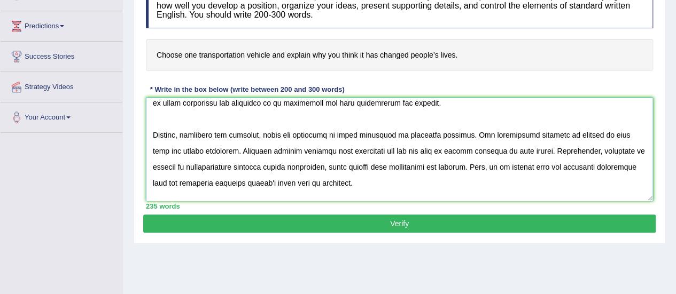
click at [255, 169] on textarea at bounding box center [399, 150] width 507 height 104
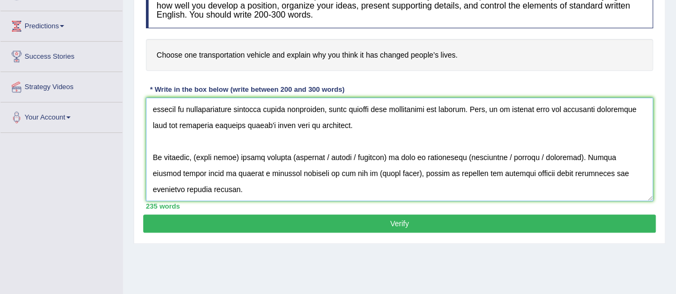
click at [239, 140] on textarea at bounding box center [399, 150] width 507 height 104
click at [312, 141] on textarea at bounding box center [399, 150] width 507 height 104
click at [193, 139] on textarea at bounding box center [399, 150] width 507 height 104
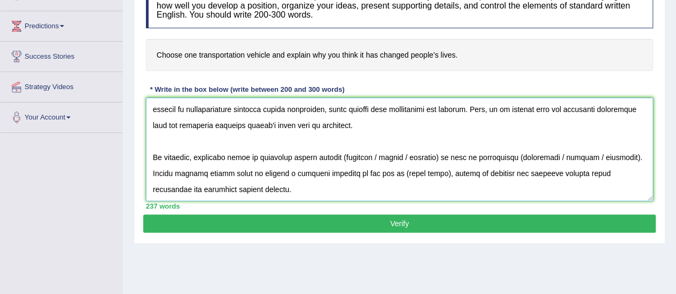
click at [341, 139] on textarea at bounding box center [399, 150] width 507 height 104
click at [434, 138] on textarea at bounding box center [399, 150] width 507 height 104
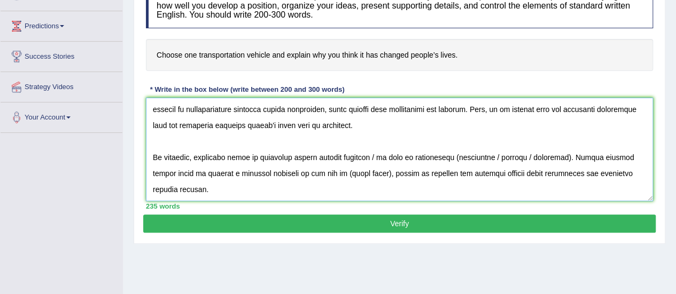
scroll to position [160, 0]
click at [542, 158] on textarea at bounding box center [399, 150] width 507 height 104
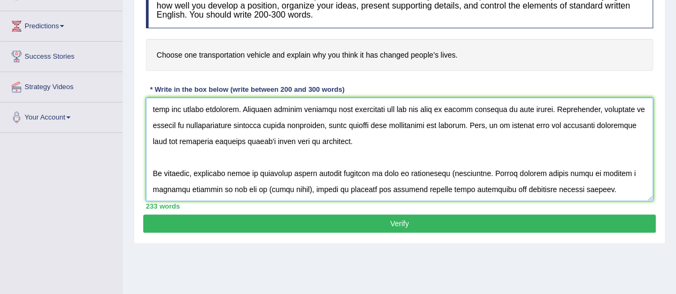
click at [439, 155] on textarea at bounding box center [399, 150] width 507 height 104
click at [270, 174] on textarea at bounding box center [399, 150] width 507 height 104
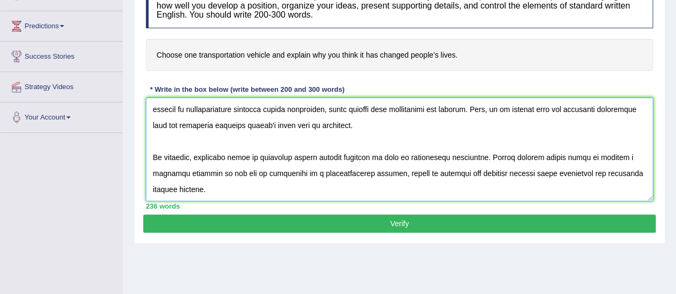
scroll to position [176, 0]
click at [406, 167] on textarea at bounding box center [399, 150] width 507 height 104
click at [259, 163] on textarea at bounding box center [399, 150] width 507 height 104
click at [296, 192] on textarea at bounding box center [399, 150] width 507 height 104
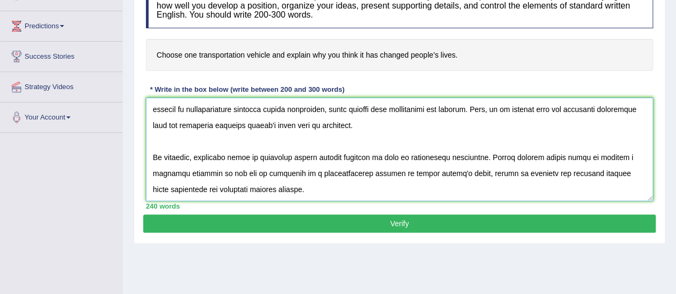
type textarea "The increasing influence of transportation on our lives has ignited numerous di…"
click at [317, 218] on button "Verify" at bounding box center [399, 224] width 512 height 18
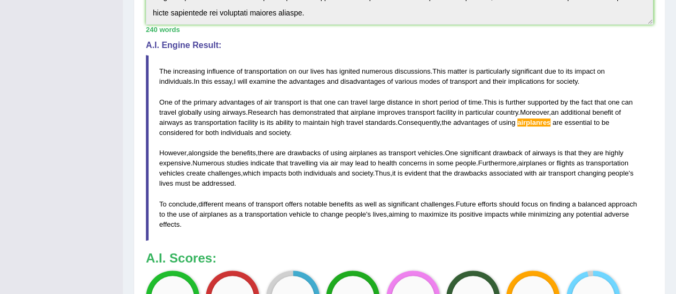
scroll to position [316, 0]
